Goal: Information Seeking & Learning: Find specific fact

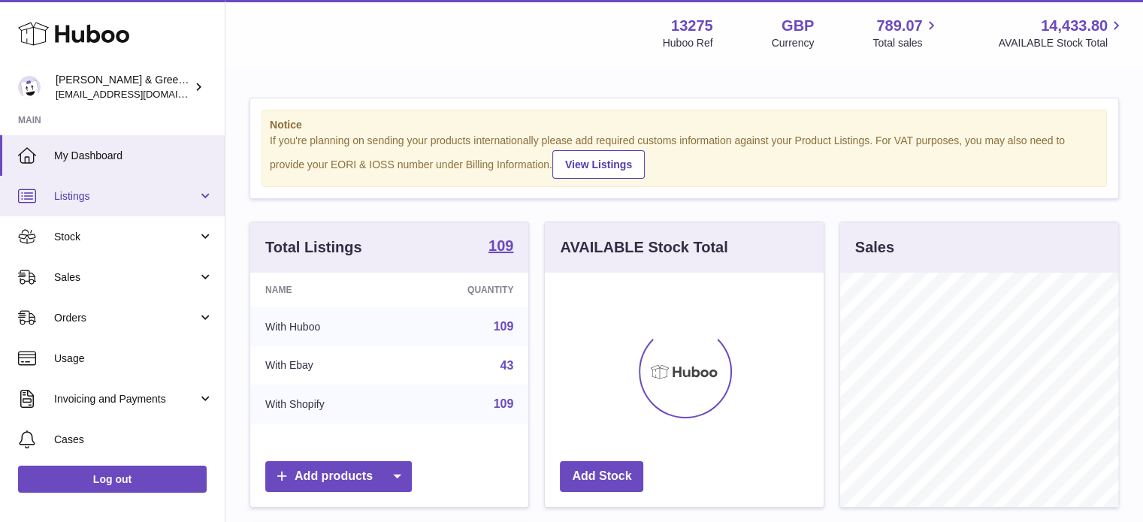
scroll to position [234, 279]
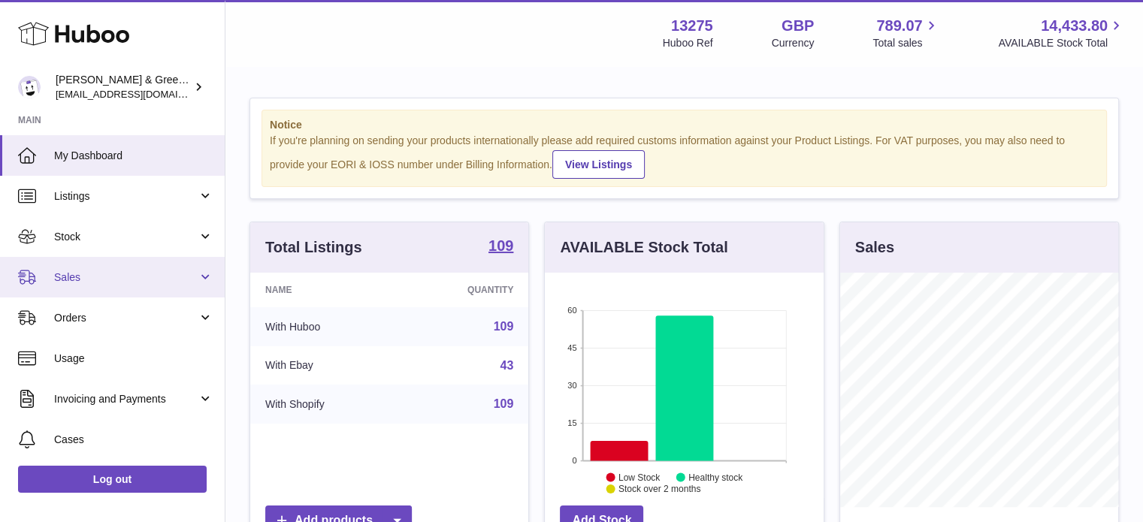
click at [132, 275] on span "Sales" at bounding box center [125, 277] width 143 height 14
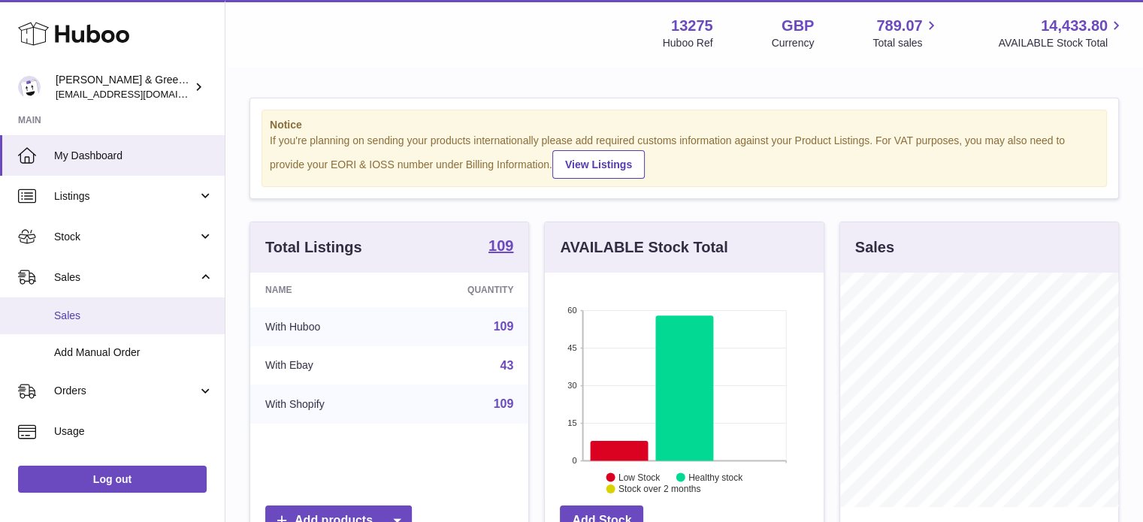
click at [125, 312] on span "Sales" at bounding box center [133, 316] width 159 height 14
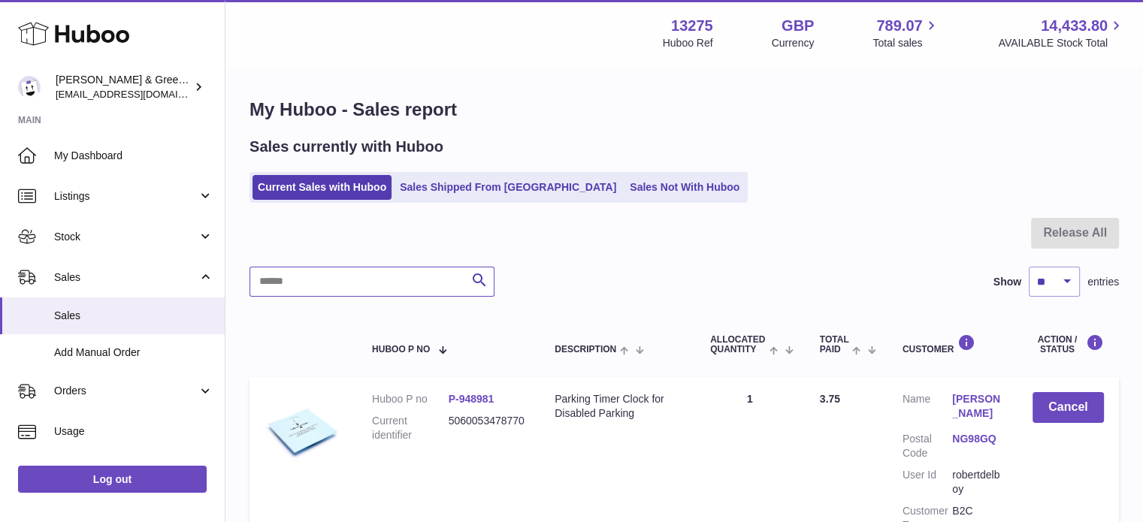
click at [337, 288] on input "text" at bounding box center [371, 282] width 245 height 30
paste input "**********"
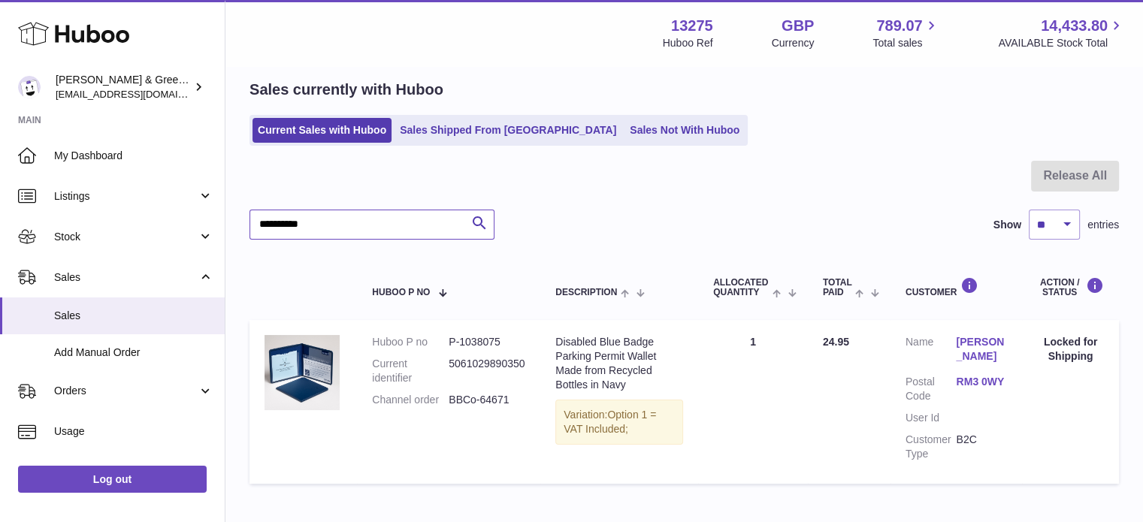
scroll to position [143, 0]
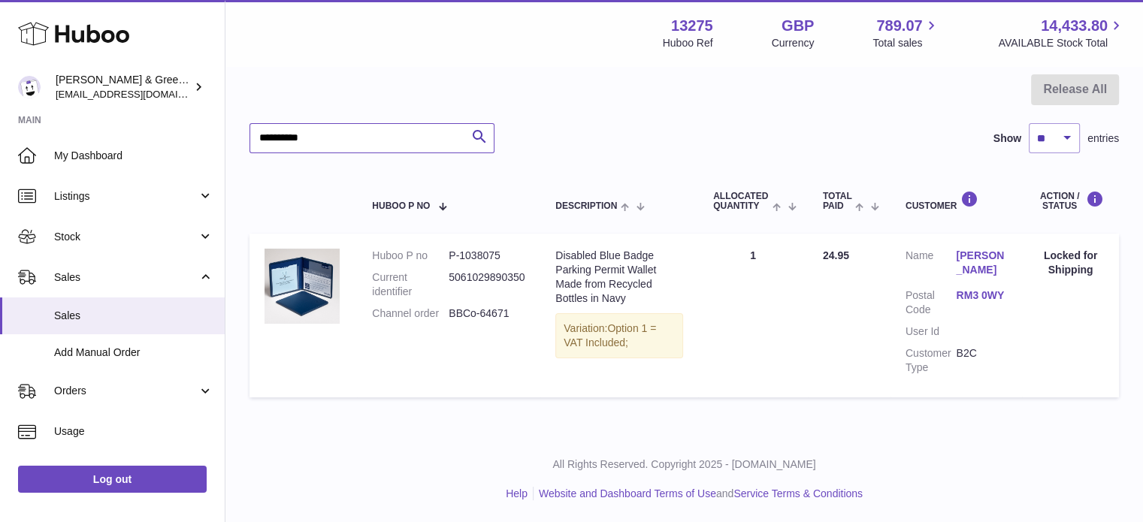
type input "**********"
click at [476, 255] on dd "P-1038075" at bounding box center [486, 256] width 77 height 14
click at [507, 253] on dd "P-1038075" at bounding box center [486, 256] width 77 height 14
click at [487, 250] on dd "P-1038075" at bounding box center [486, 256] width 77 height 14
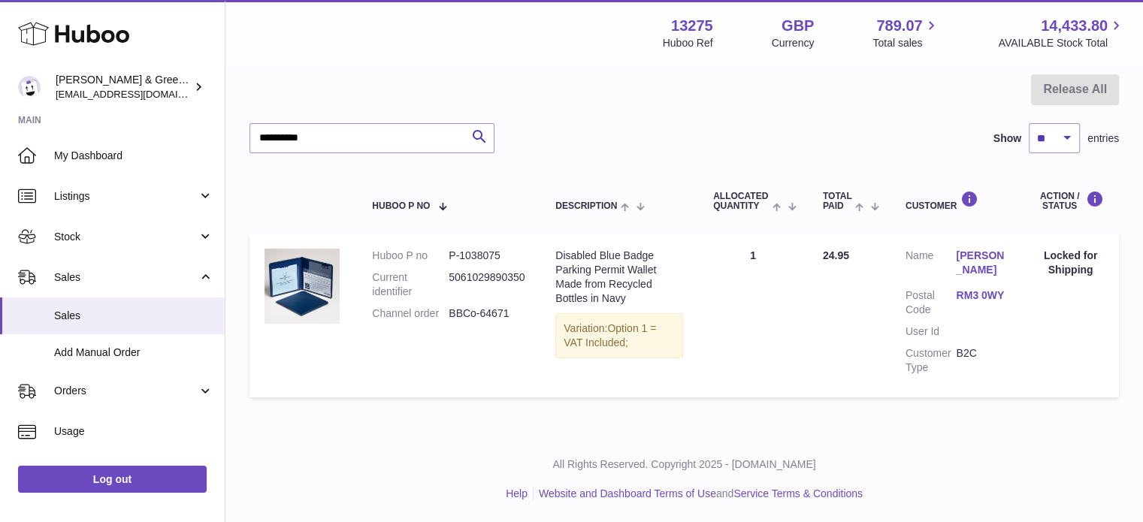
drag, startPoint x: 508, startPoint y: 249, endPoint x: 463, endPoint y: 245, distance: 45.3
click at [463, 245] on td "Huboo P no P-1038075 Current identifier 5061029890350 Channel order BBCo-64671" at bounding box center [448, 315] width 183 height 163
copy dd "1038075"
